Goal: Entertainment & Leisure: Consume media (video, audio)

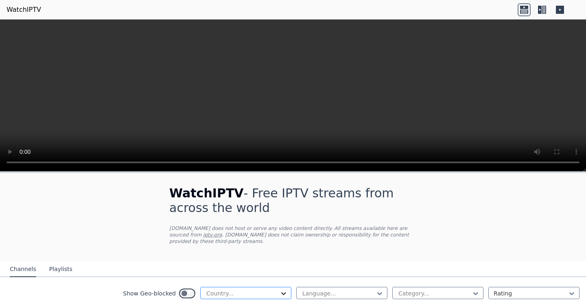
click at [280, 290] on icon at bounding box center [284, 294] width 8 height 8
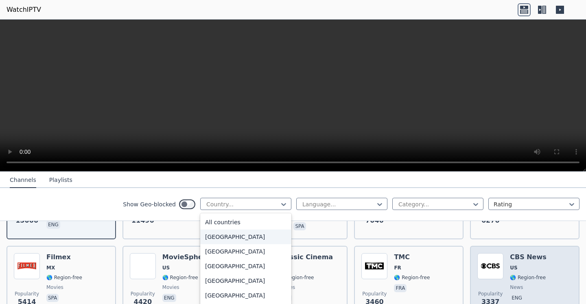
scroll to position [154, 0]
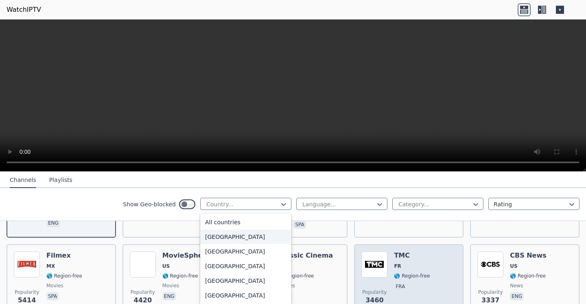
click at [417, 273] on span "🌎 Region-free" at bounding box center [412, 276] width 36 height 7
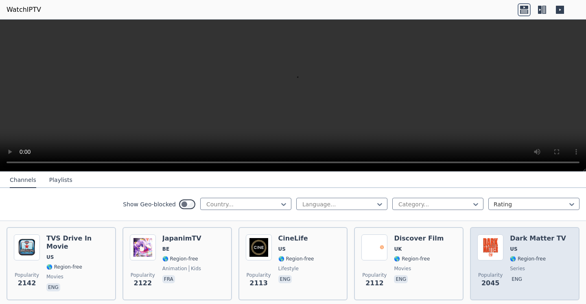
scroll to position [359, 0]
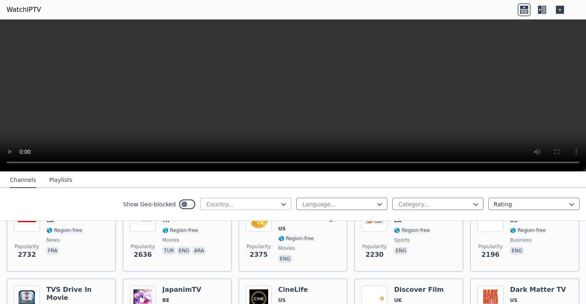
click at [217, 203] on div at bounding box center [243, 204] width 74 height 8
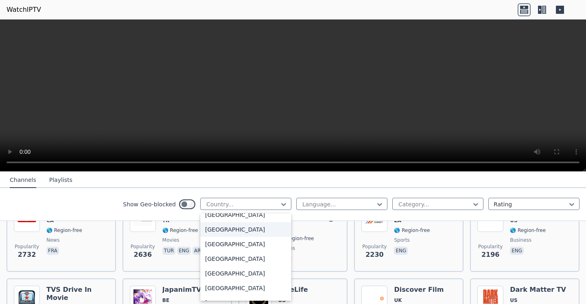
click at [216, 230] on div "[GEOGRAPHIC_DATA]" at bounding box center [245, 229] width 91 height 15
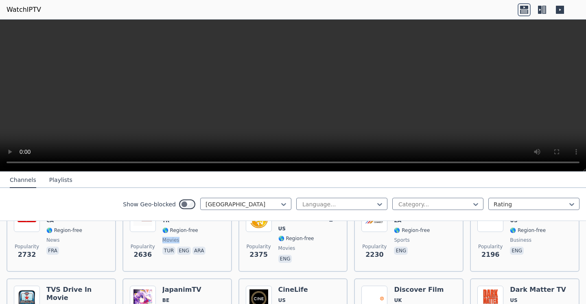
click at [216, 230] on div "Popularity 2636 Grand Cinema TR 🌎 Region-free movies tur eng ara" at bounding box center [177, 235] width 95 height 59
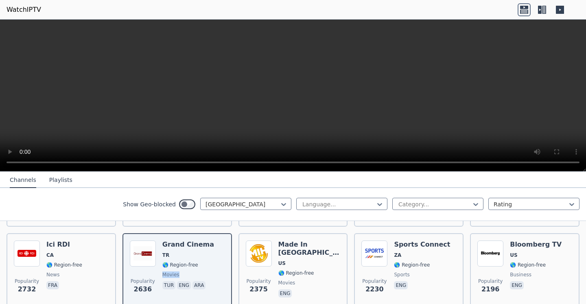
scroll to position [308, 0]
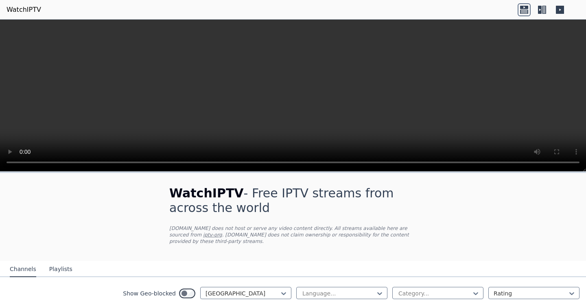
click at [444, 265] on nav "Channels Playlists" at bounding box center [293, 269] width 586 height 16
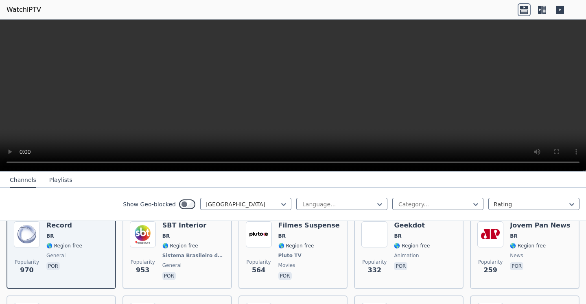
scroll to position [51, 0]
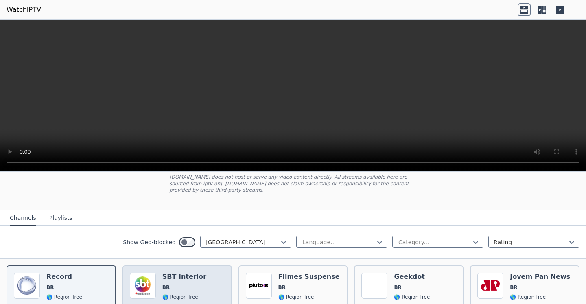
click at [197, 285] on div "SBT Interior BR 🌎 Region-free Sistema Brasileiro de Televisão general por" at bounding box center [194, 303] width 62 height 60
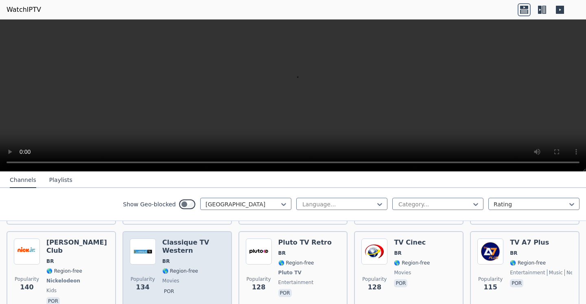
scroll to position [257, 0]
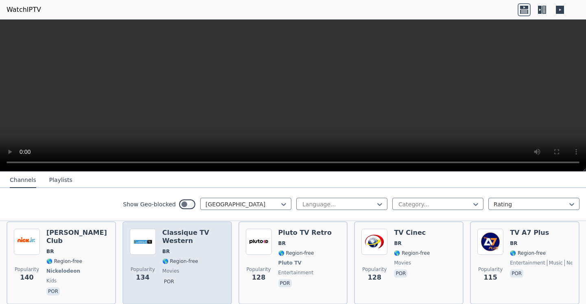
click at [177, 248] on span "BR" at bounding box center [194, 251] width 62 height 7
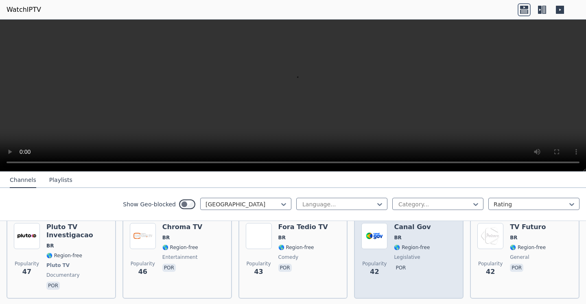
scroll to position [564, 0]
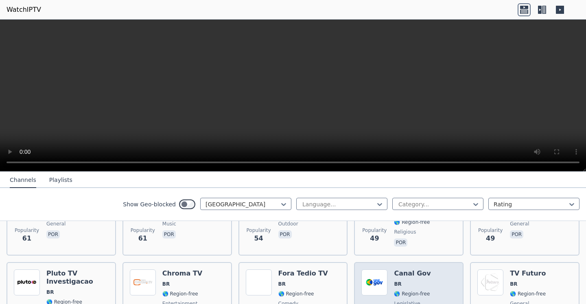
click at [404, 270] on div "Canal Gov BR 🌎 Region-free legislative por" at bounding box center [412, 304] width 37 height 68
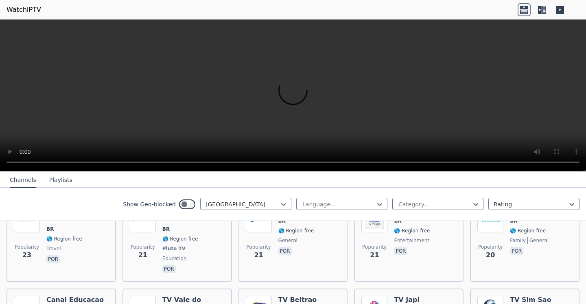
scroll to position [1129, 0]
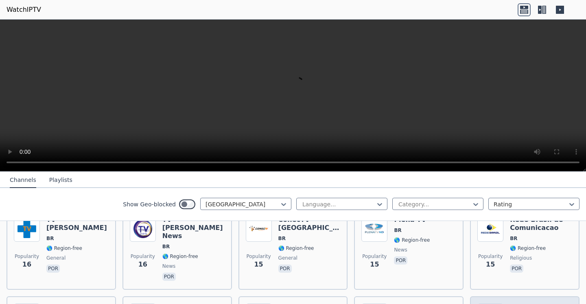
scroll to position [1334, 0]
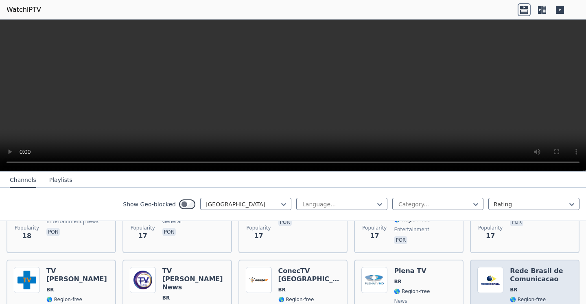
click at [532, 297] on span "🌎 Region-free" at bounding box center [528, 300] width 36 height 7
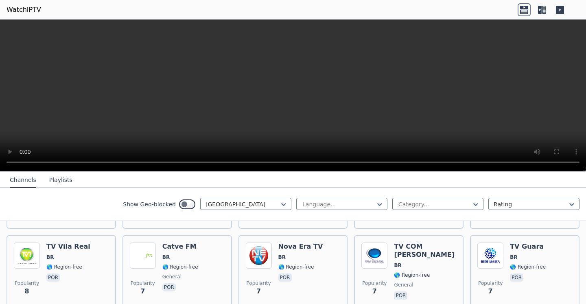
scroll to position [2463, 0]
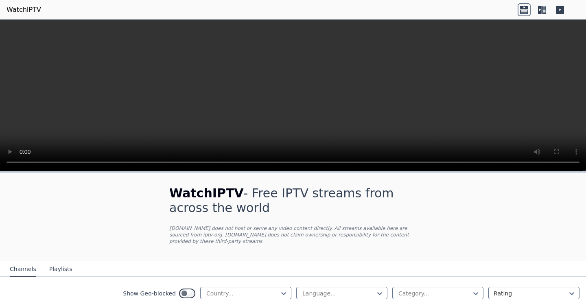
scroll to position [40, 0]
